Goal: Transaction & Acquisition: Purchase product/service

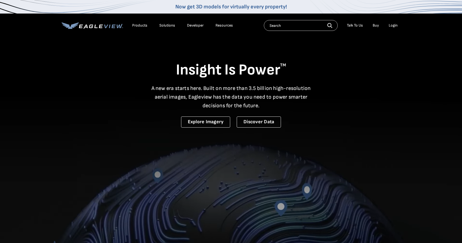
click at [396, 27] on div "Login" at bounding box center [392, 25] width 9 height 5
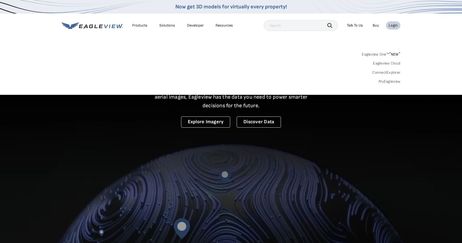
click at [394, 26] on div "Login" at bounding box center [392, 25] width 9 height 5
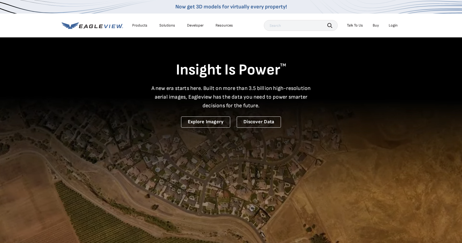
click at [394, 26] on div "Login" at bounding box center [392, 25] width 9 height 5
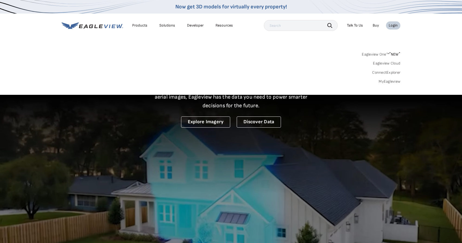
click at [388, 81] on link "MyEagleview" at bounding box center [389, 81] width 22 height 5
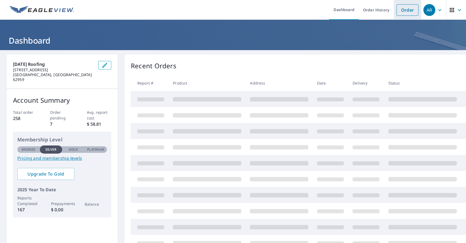
click at [398, 11] on link "Order" at bounding box center [407, 9] width 22 height 11
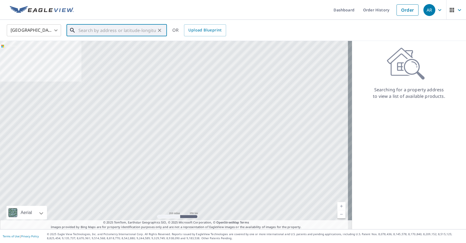
click at [112, 31] on input "text" at bounding box center [116, 30] width 77 height 15
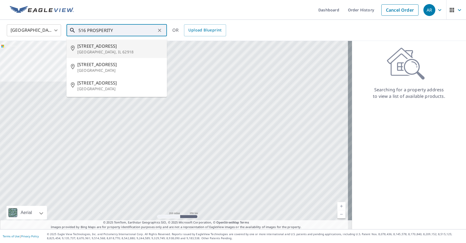
click at [100, 44] on span "[STREET_ADDRESS]" at bounding box center [119, 46] width 85 height 7
type input "[STREET_ADDRESS]"
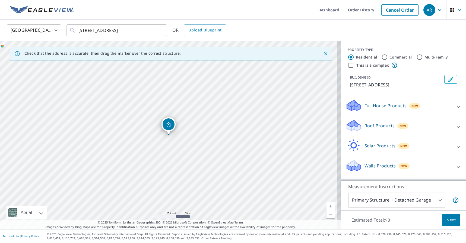
click at [457, 127] on icon at bounding box center [458, 127] width 3 height 2
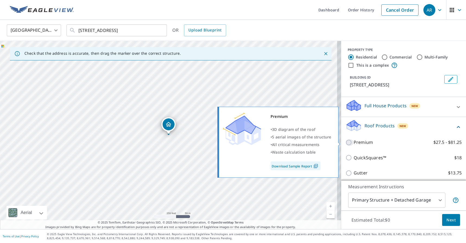
click at [346, 143] on input "Premium $27.5 - $81.25" at bounding box center [349, 142] width 8 height 7
checkbox input "true"
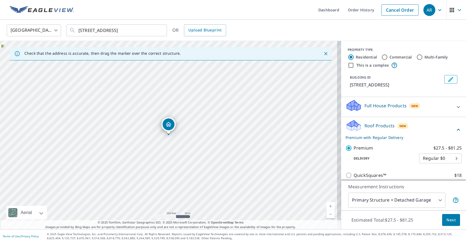
click at [436, 199] on body "AR AR Dashboard Order History Cancel Order AR [GEOGRAPHIC_DATA] [GEOGRAPHIC_DAT…" at bounding box center [233, 121] width 466 height 243
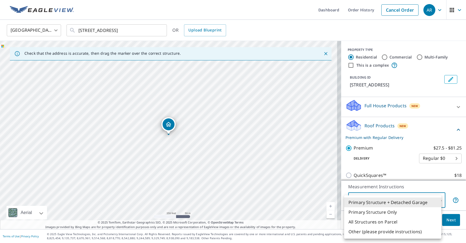
click at [396, 221] on li "All Structures on Parcel" at bounding box center [392, 222] width 97 height 10
type input "3"
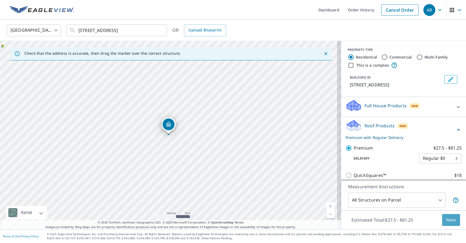
click at [447, 220] on span "Next" at bounding box center [450, 220] width 9 height 7
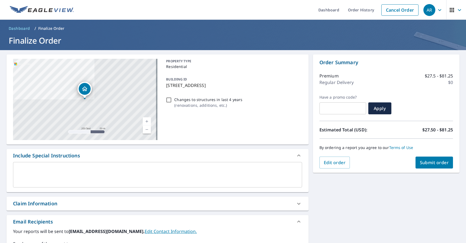
click at [428, 156] on div "By ordering a report you agree to our Terms of Use" at bounding box center [385, 148] width 133 height 18
click at [440, 165] on span "Submit order" at bounding box center [434, 163] width 29 height 6
